Goal: Task Accomplishment & Management: Manage account settings

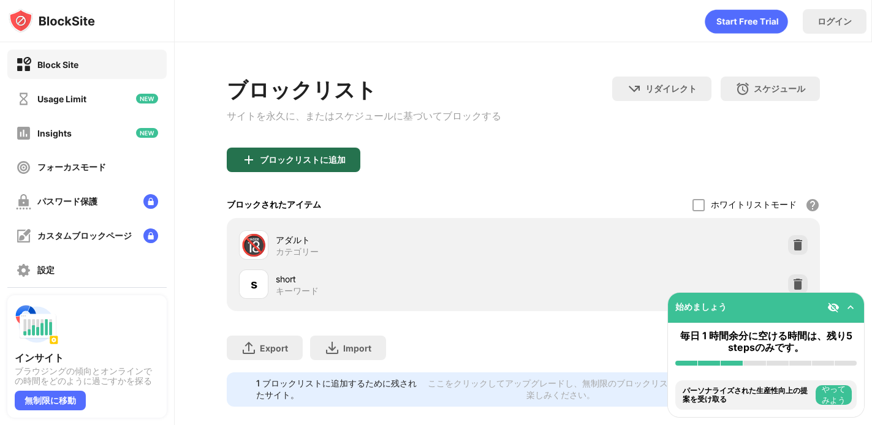
click at [335, 159] on div "ブロックリストに追加" at bounding box center [303, 160] width 86 height 10
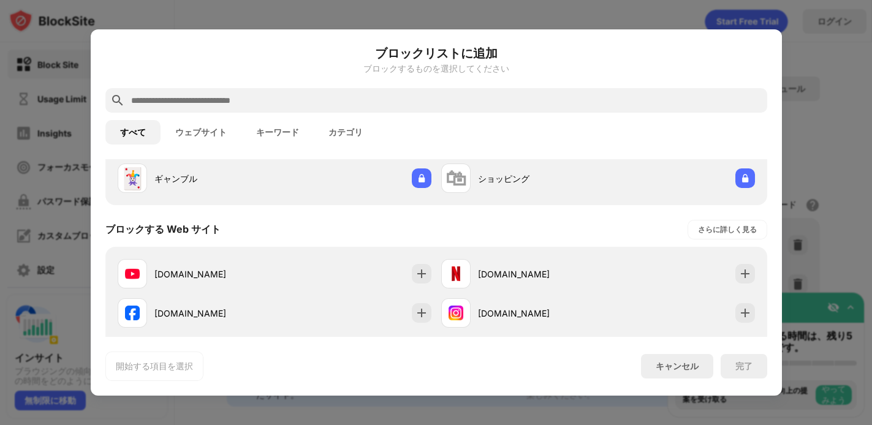
scroll to position [229, 0]
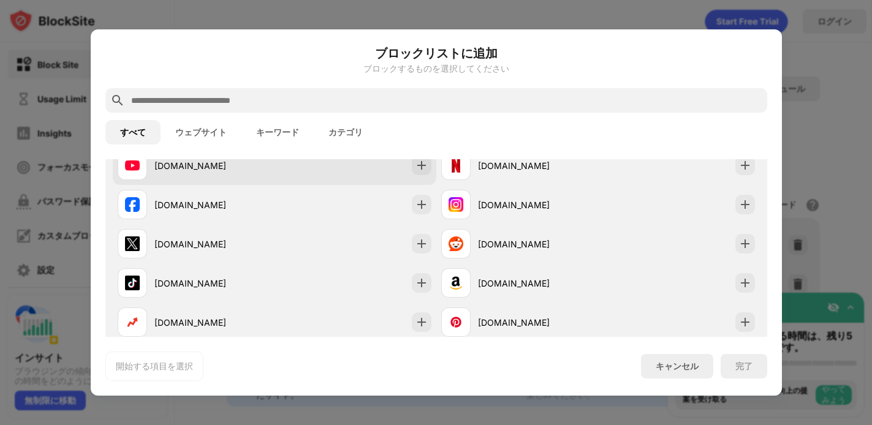
click at [187, 172] on div "youtube.com" at bounding box center [196, 165] width 157 height 29
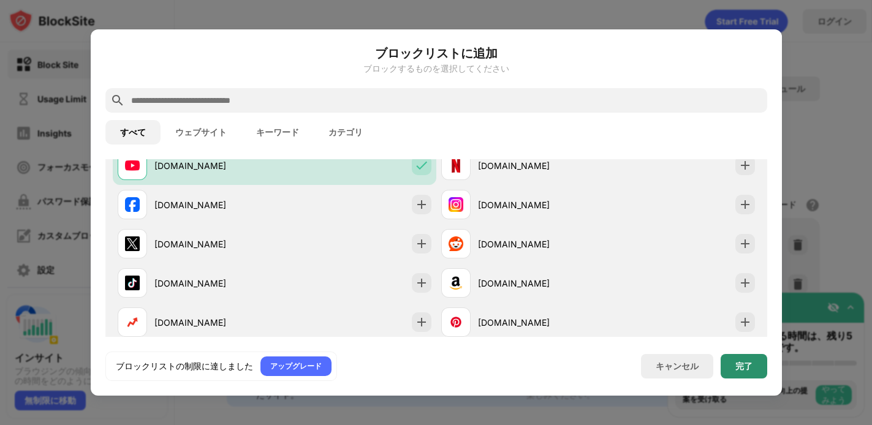
click at [729, 360] on div "完了" at bounding box center [744, 366] width 47 height 25
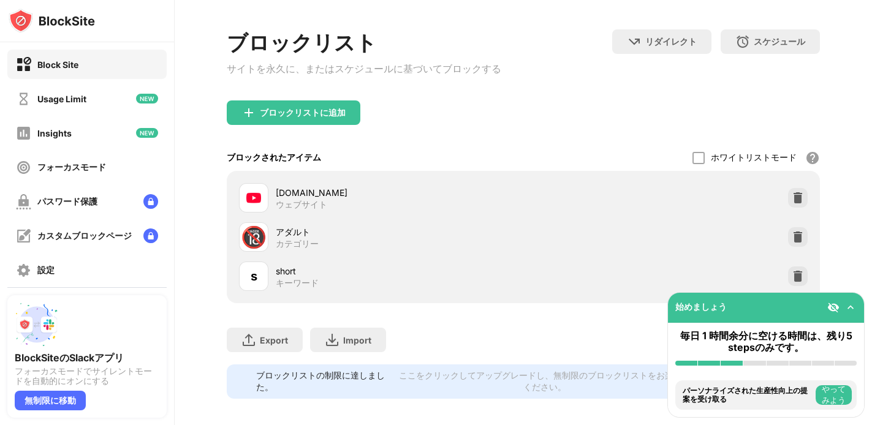
scroll to position [69, 0]
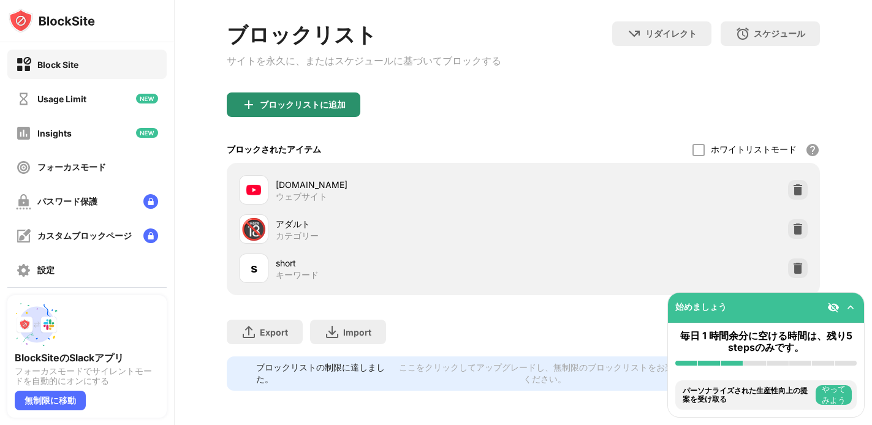
click at [332, 93] on div "ブロックリストに追加" at bounding box center [294, 105] width 134 height 25
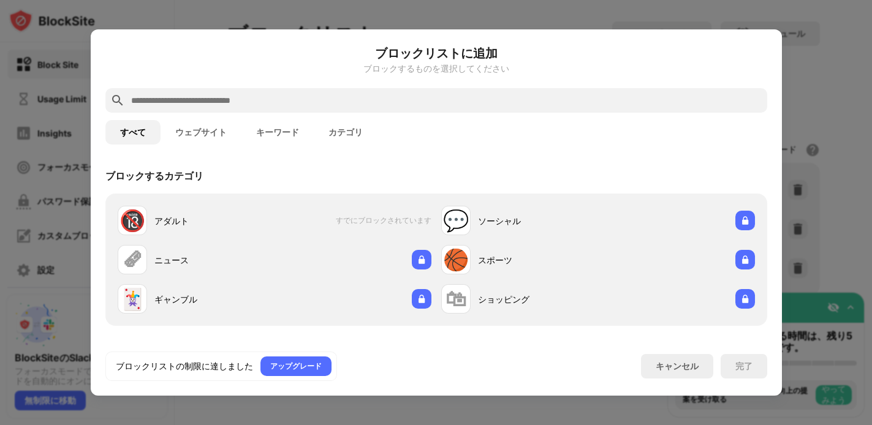
click at [188, 94] on input "text" at bounding box center [446, 100] width 633 height 15
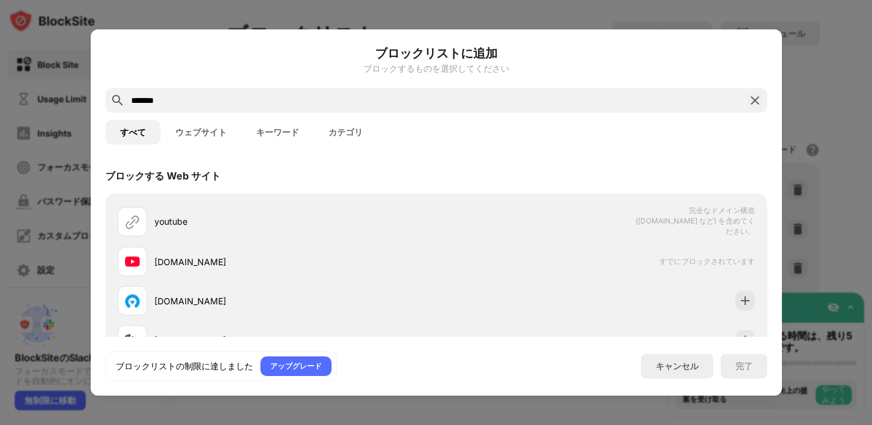
type input "*******"
click at [271, 131] on button "キーワード" at bounding box center [278, 132] width 72 height 25
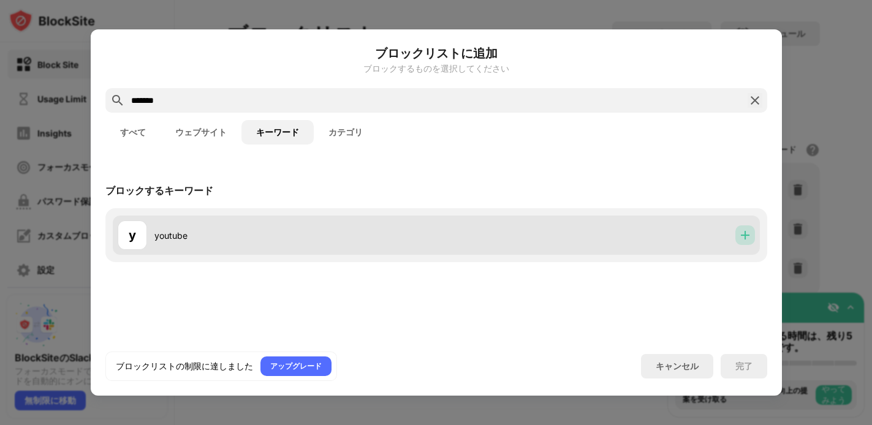
click at [740, 236] on img at bounding box center [745, 235] width 12 height 12
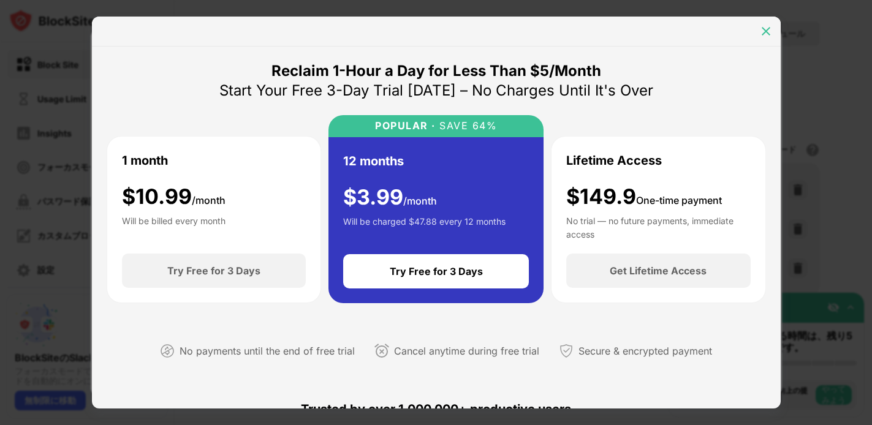
click at [769, 25] on img at bounding box center [766, 31] width 12 height 12
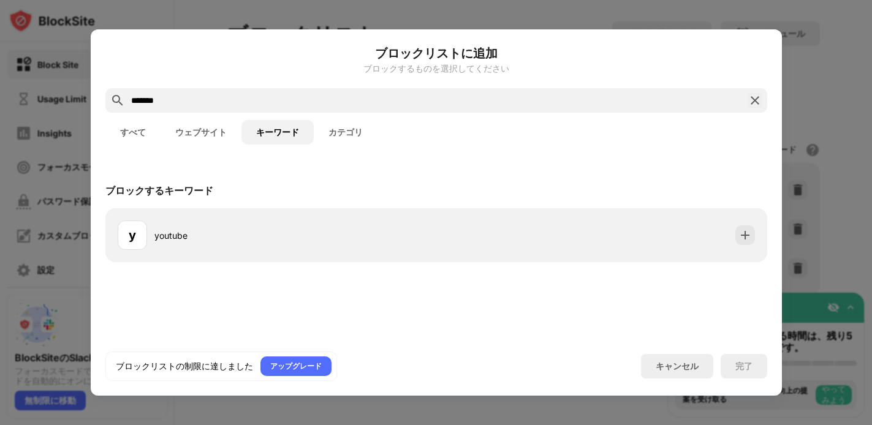
click at [135, 125] on button "すべて" at bounding box center [132, 132] width 55 height 25
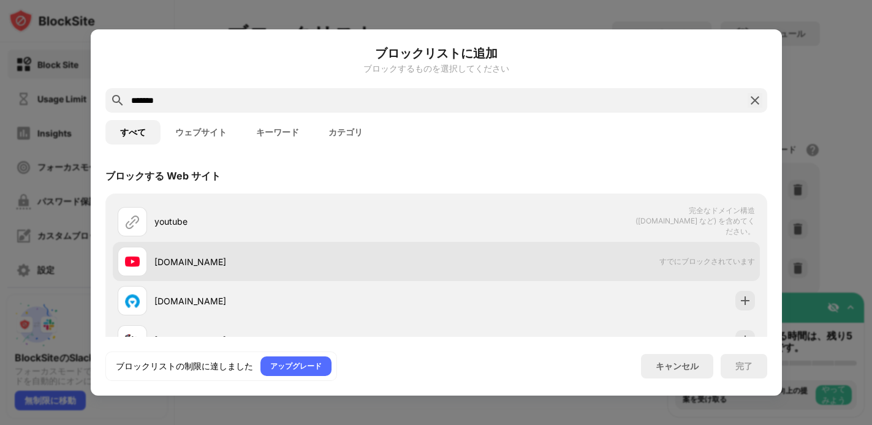
click at [275, 262] on div "youtube.com" at bounding box center [295, 262] width 282 height 13
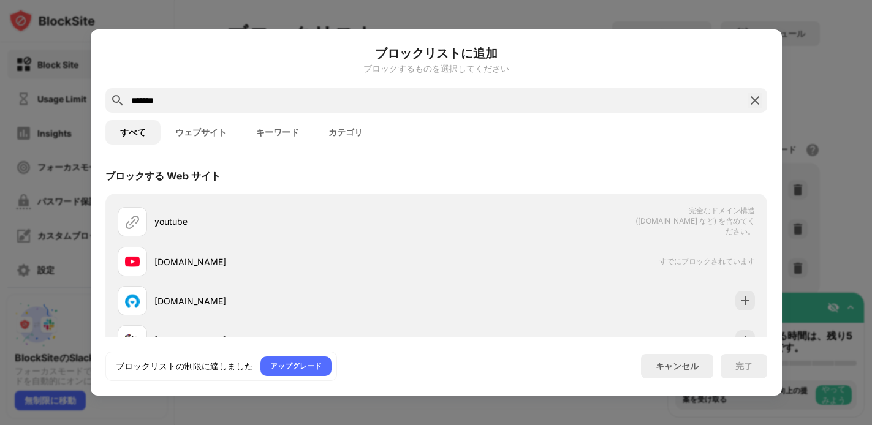
click at [206, 131] on button "ウェブサイト" at bounding box center [201, 132] width 81 height 25
click at [138, 129] on button "すべて" at bounding box center [132, 132] width 55 height 25
click at [761, 97] on img at bounding box center [755, 100] width 15 height 15
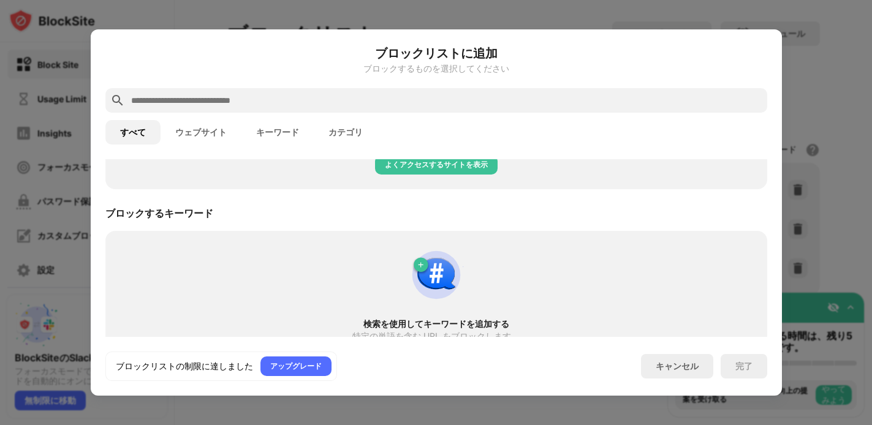
scroll to position [609, 0]
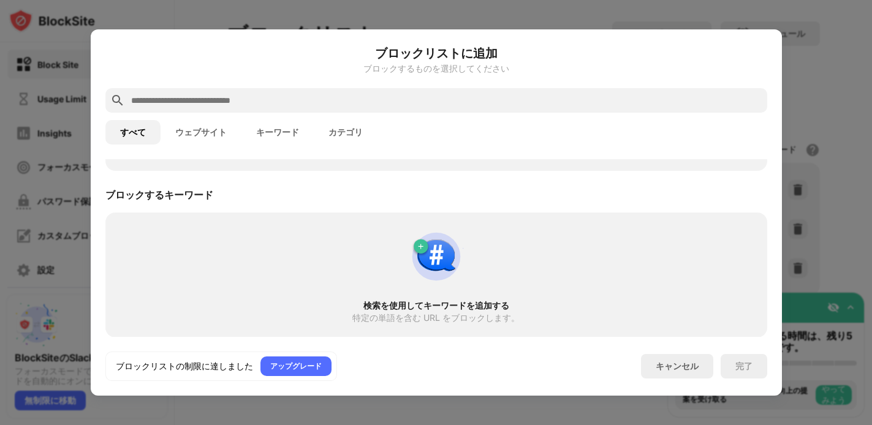
click at [228, 134] on button "ウェブサイト" at bounding box center [201, 132] width 81 height 25
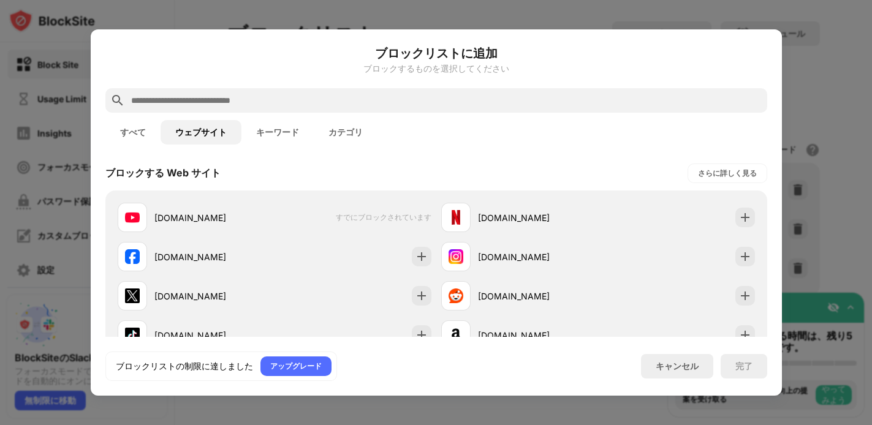
scroll to position [0, 0]
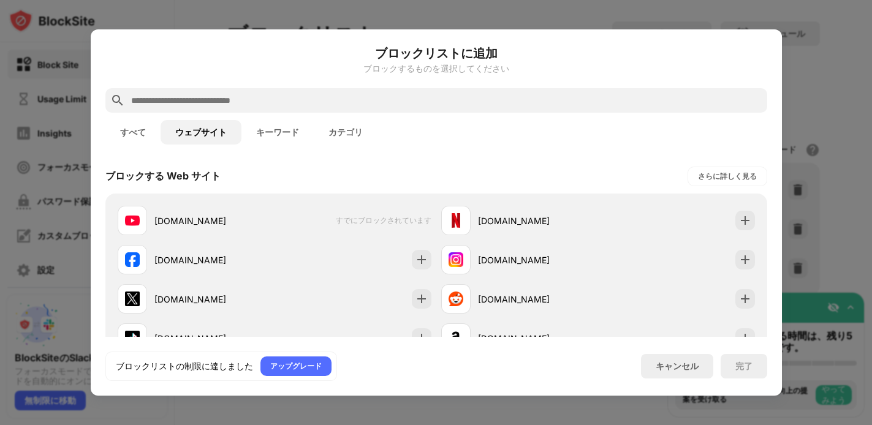
click at [275, 134] on button "キーワード" at bounding box center [278, 132] width 72 height 25
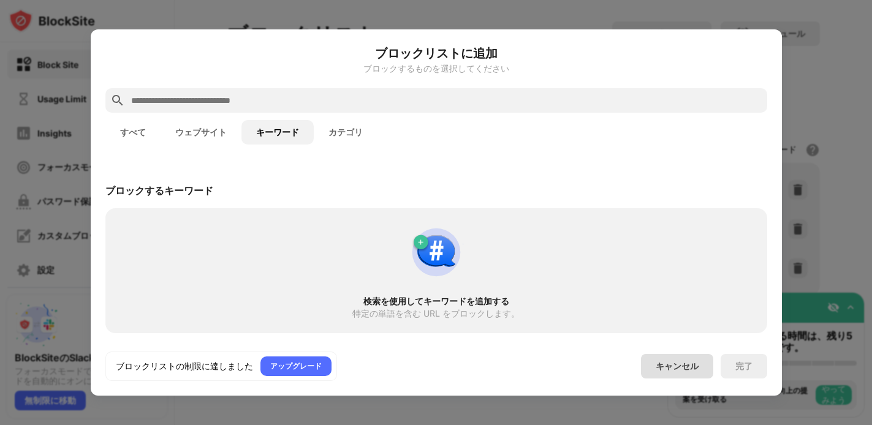
click at [699, 369] on div "キャンセル" at bounding box center [677, 366] width 72 height 25
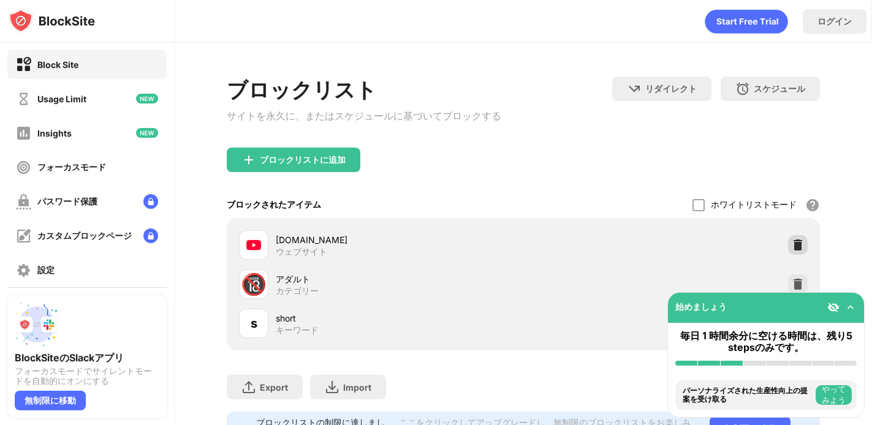
click at [792, 246] on img at bounding box center [798, 245] width 12 height 12
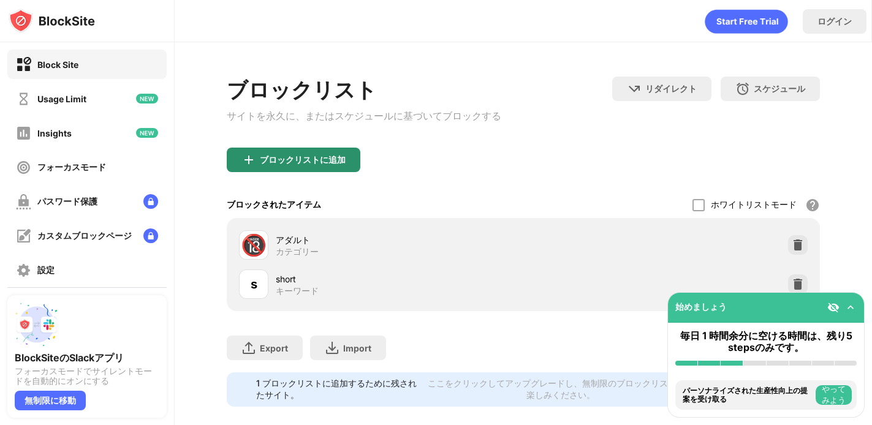
click at [322, 165] on div "ブロックリストに追加" at bounding box center [303, 160] width 86 height 10
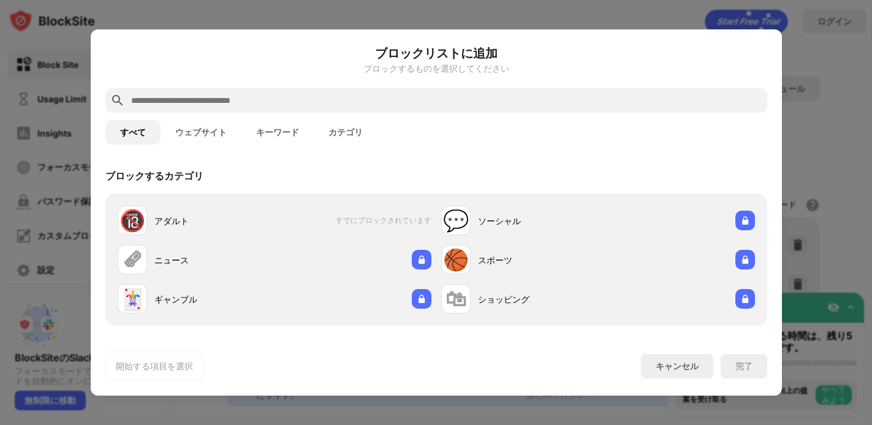
click at [262, 133] on button "キーワード" at bounding box center [278, 132] width 72 height 25
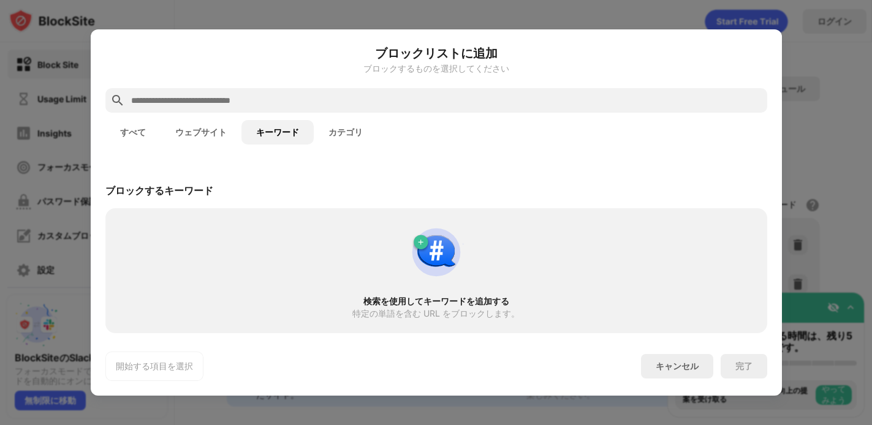
click at [219, 108] on div at bounding box center [436, 100] width 662 height 25
click at [224, 102] on input "text" at bounding box center [446, 100] width 633 height 15
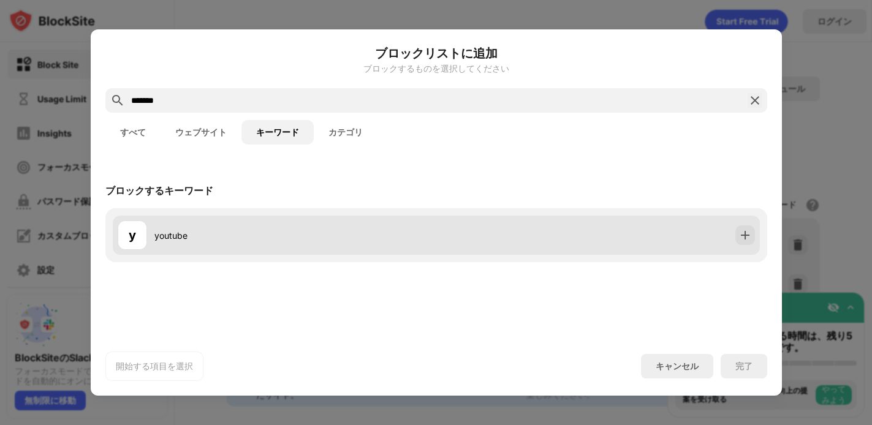
type input "*******"
click at [729, 237] on div "y youtube" at bounding box center [436, 235] width 647 height 39
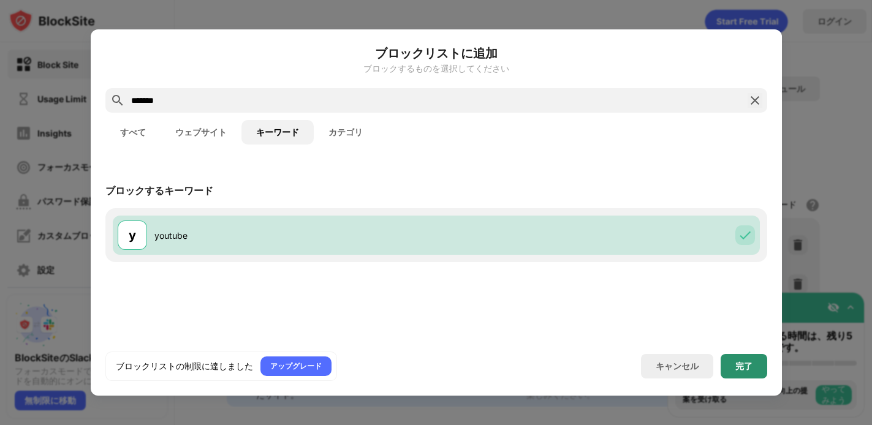
click at [734, 362] on div "完了" at bounding box center [744, 366] width 47 height 25
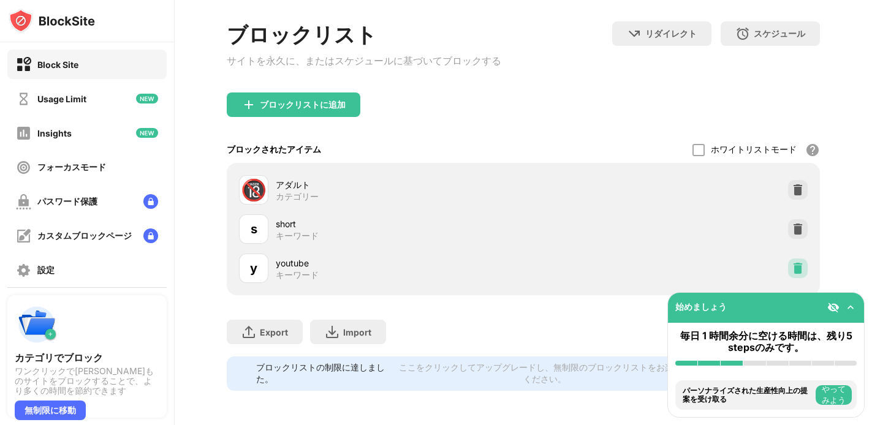
click at [792, 262] on img at bounding box center [798, 268] width 12 height 12
